Goal: Find contact information: Find contact information

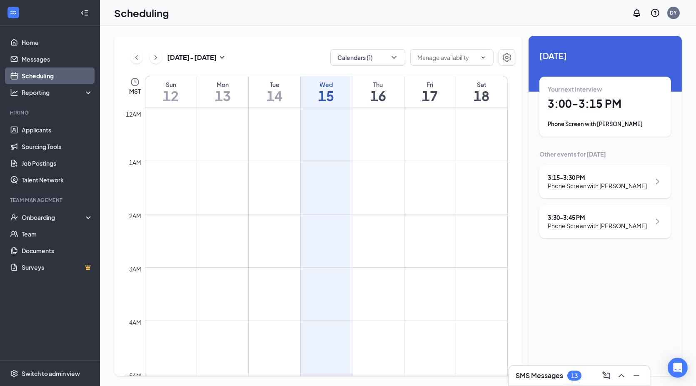
scroll to position [409, 0]
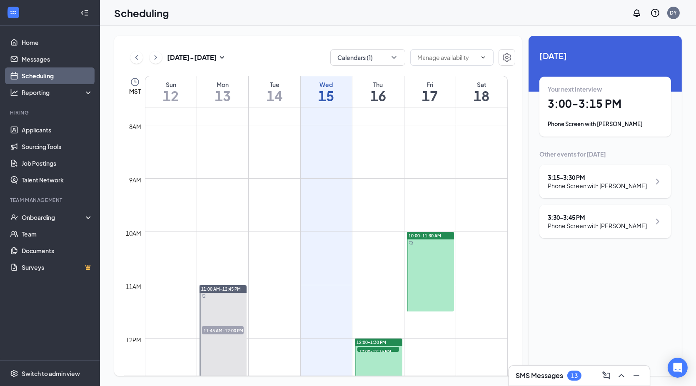
click at [605, 114] on div "Your next interview 3:00 - 3:15 PM Phone Screen with [PERSON_NAME]" at bounding box center [604, 106] width 115 height 43
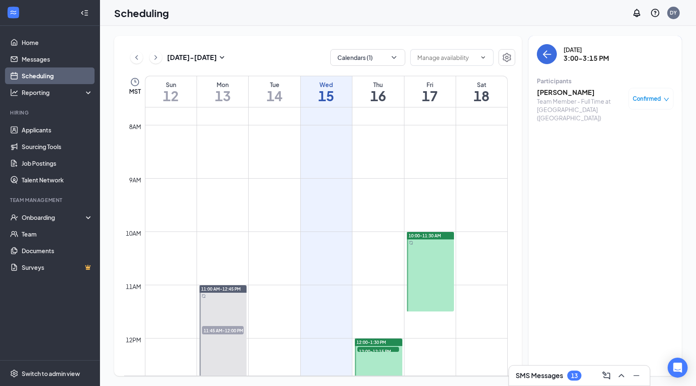
click at [566, 90] on h3 "[PERSON_NAME]" at bounding box center [580, 92] width 87 height 9
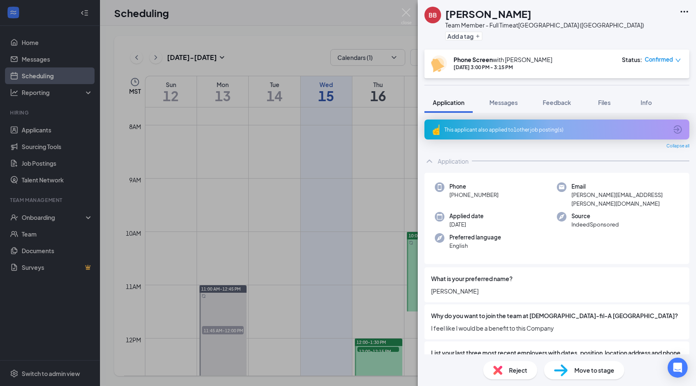
drag, startPoint x: 455, startPoint y: 192, endPoint x: 494, endPoint y: 194, distance: 39.2
click at [499, 194] on div "Phone [PHONE_NUMBER]" at bounding box center [496, 194] width 122 height 25
click at [403, 12] on img at bounding box center [406, 16] width 10 height 16
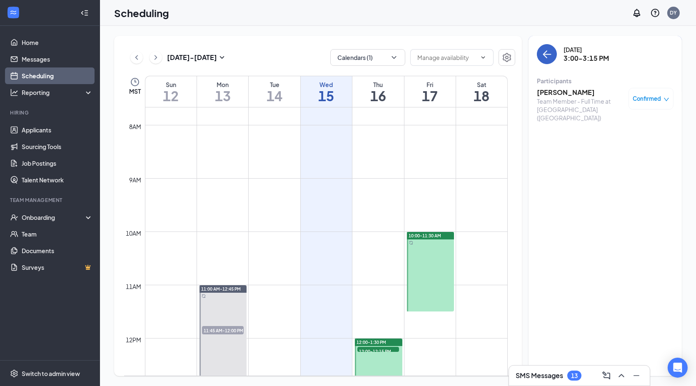
click at [540, 55] on button "back-button" at bounding box center [547, 54] width 20 height 20
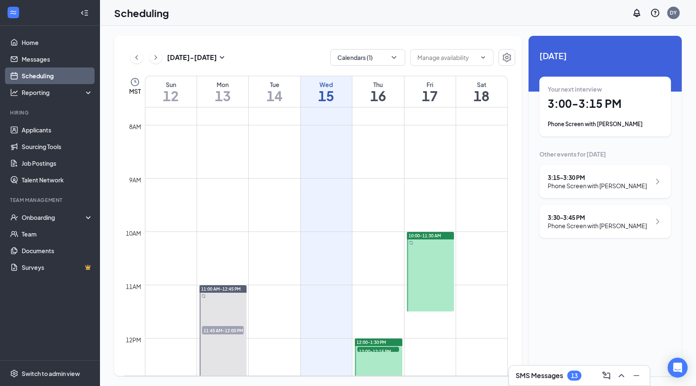
click at [573, 180] on div "3:15 - 3:30 PM" at bounding box center [596, 177] width 99 height 8
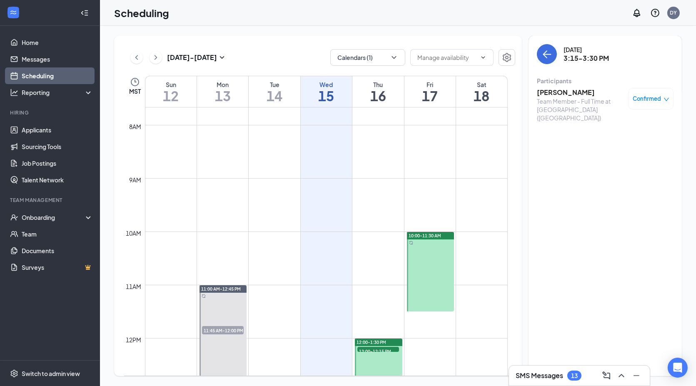
click at [552, 94] on h3 "[PERSON_NAME]" at bounding box center [580, 92] width 87 height 9
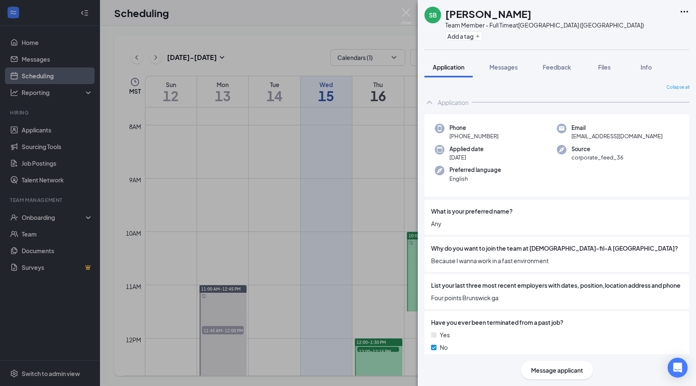
drag, startPoint x: 456, startPoint y: 132, endPoint x: 495, endPoint y: 137, distance: 39.4
click at [495, 137] on span "[PHONE_NUMBER]" at bounding box center [473, 136] width 49 height 8
copy span "[PHONE_NUMBER]"
click at [408, 13] on img at bounding box center [406, 16] width 10 height 16
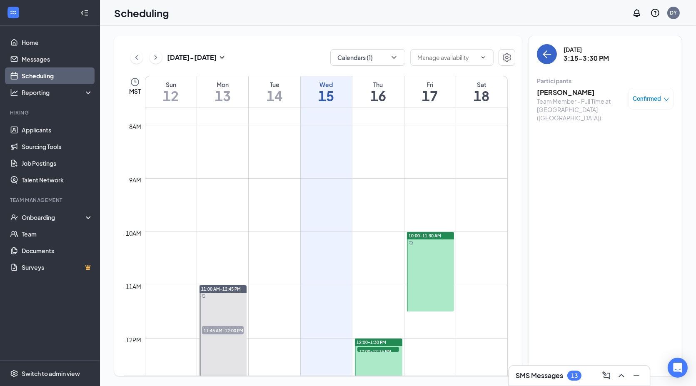
click at [547, 54] on icon "ArrowLeft" at bounding box center [547, 54] width 8 height 1
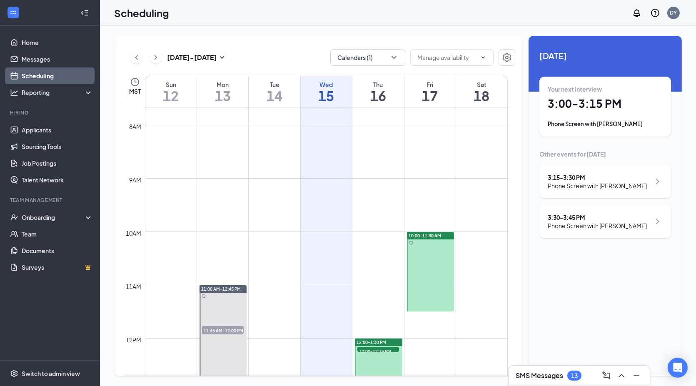
click at [570, 219] on div "3:30 - 3:45 PM" at bounding box center [596, 217] width 99 height 8
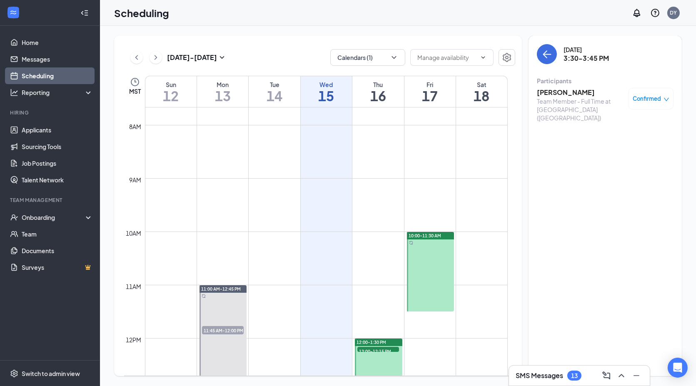
click at [565, 92] on h3 "[PERSON_NAME]" at bounding box center [580, 92] width 87 height 9
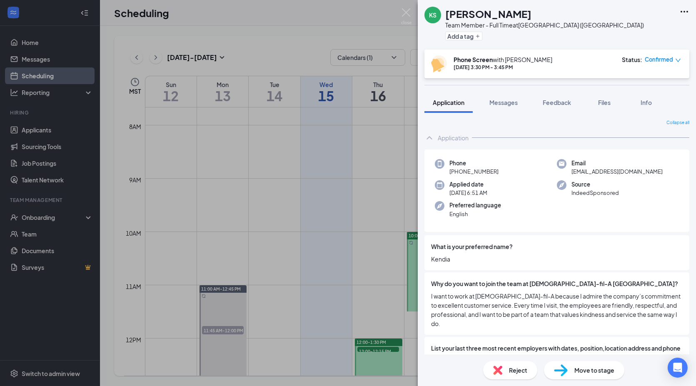
drag, startPoint x: 456, startPoint y: 170, endPoint x: 505, endPoint y: 173, distance: 49.6
click at [505, 173] on div "Phone [PHONE_NUMBER]" at bounding box center [496, 167] width 122 height 17
copy span "[PHONE_NUMBER]"
click at [28, 232] on div "KS [PERSON_NAME] Team Member - Full Time at [GEOGRAPHIC_DATA] ([GEOGRAPHIC_DATA…" at bounding box center [348, 193] width 696 height 386
click at [31, 237] on div "KS [PERSON_NAME] Team Member - Full Time at [GEOGRAPHIC_DATA] ([GEOGRAPHIC_DATA…" at bounding box center [348, 193] width 696 height 386
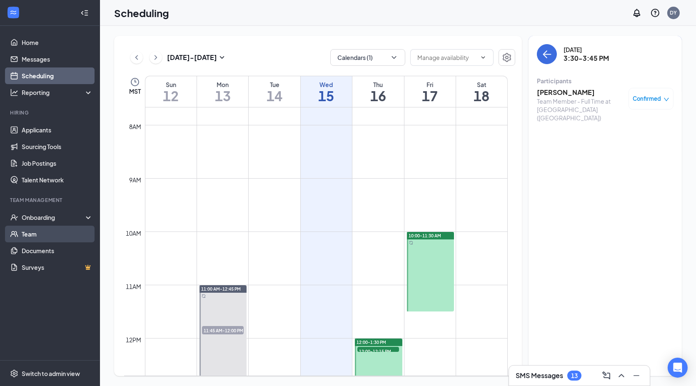
click at [27, 233] on link "Team" at bounding box center [57, 234] width 71 height 17
